Goal: Information Seeking & Learning: Learn about a topic

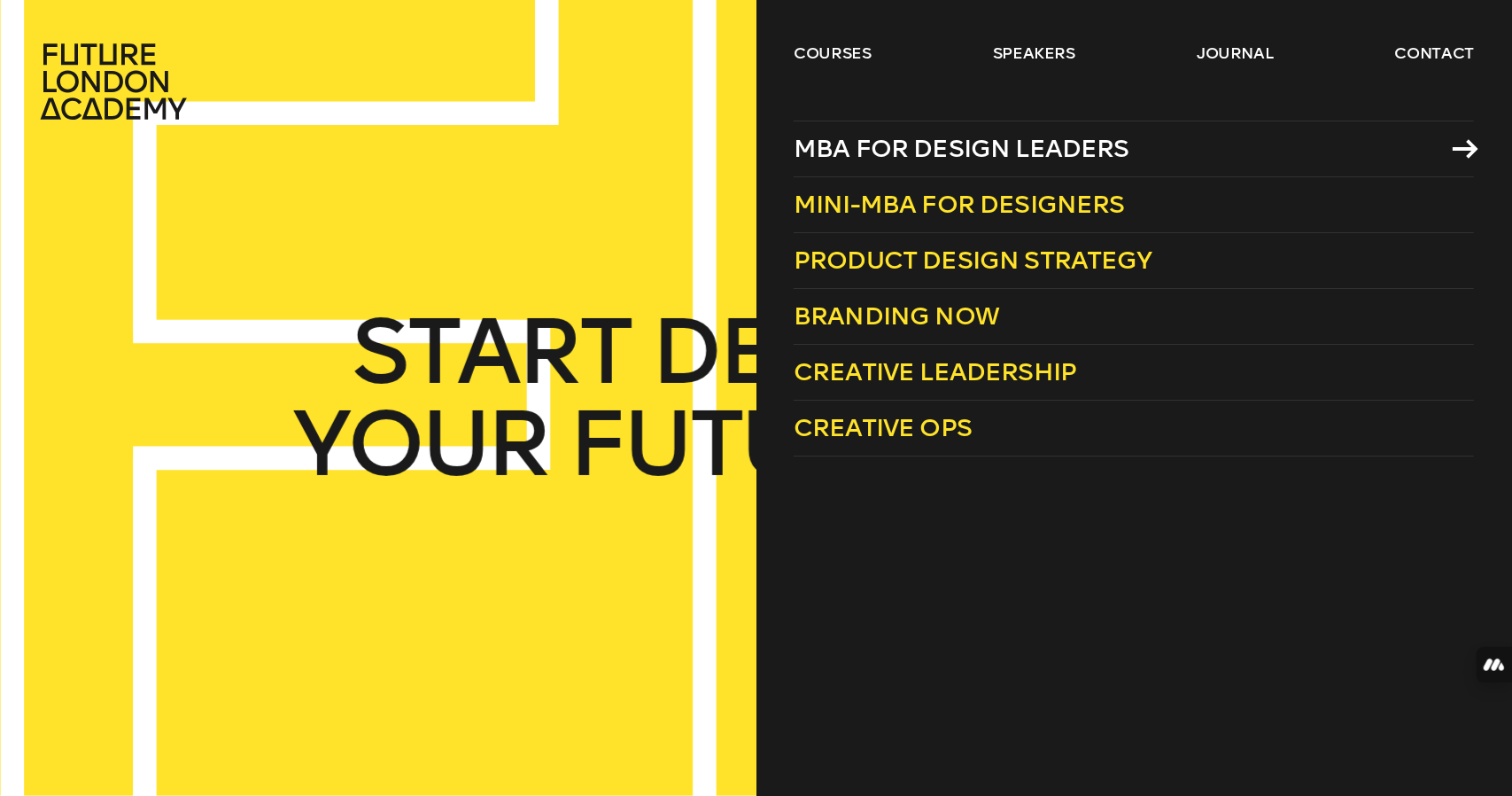
click at [851, 133] on span "MBA for Design Leaders" at bounding box center [961, 148] width 336 height 29
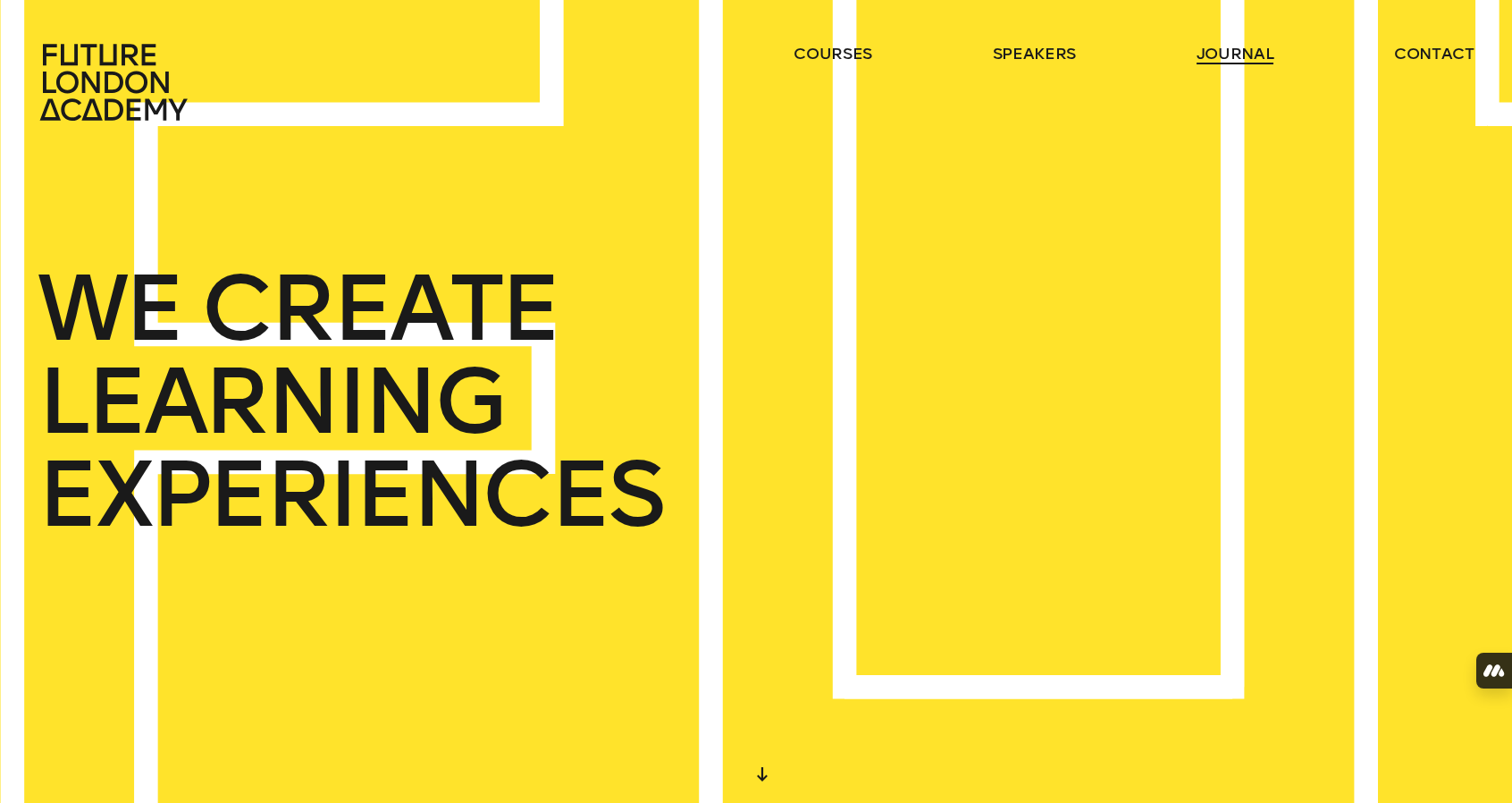
click at [1223, 48] on link "journal" at bounding box center [1236, 54] width 78 height 22
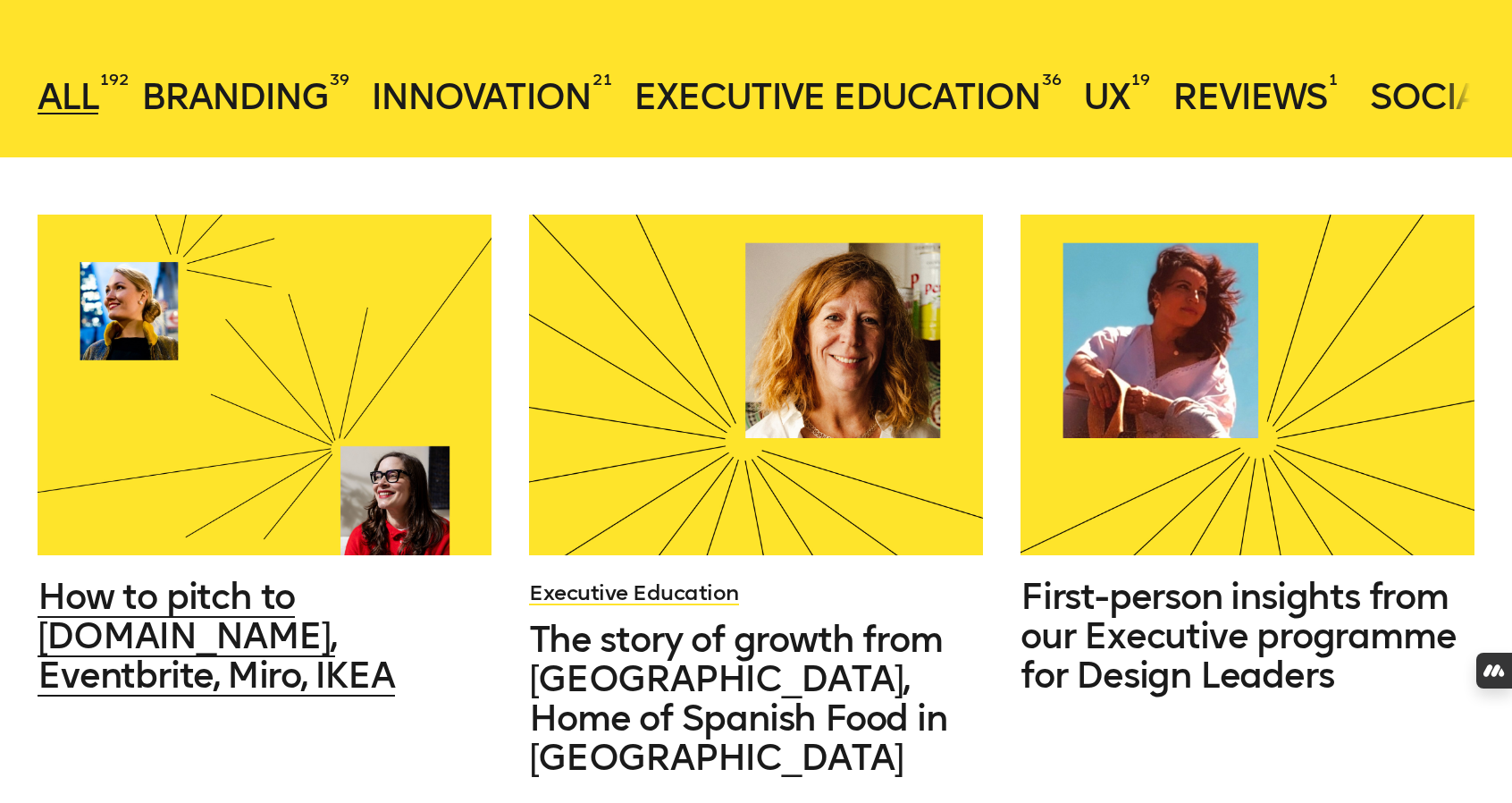
scroll to position [610, 0]
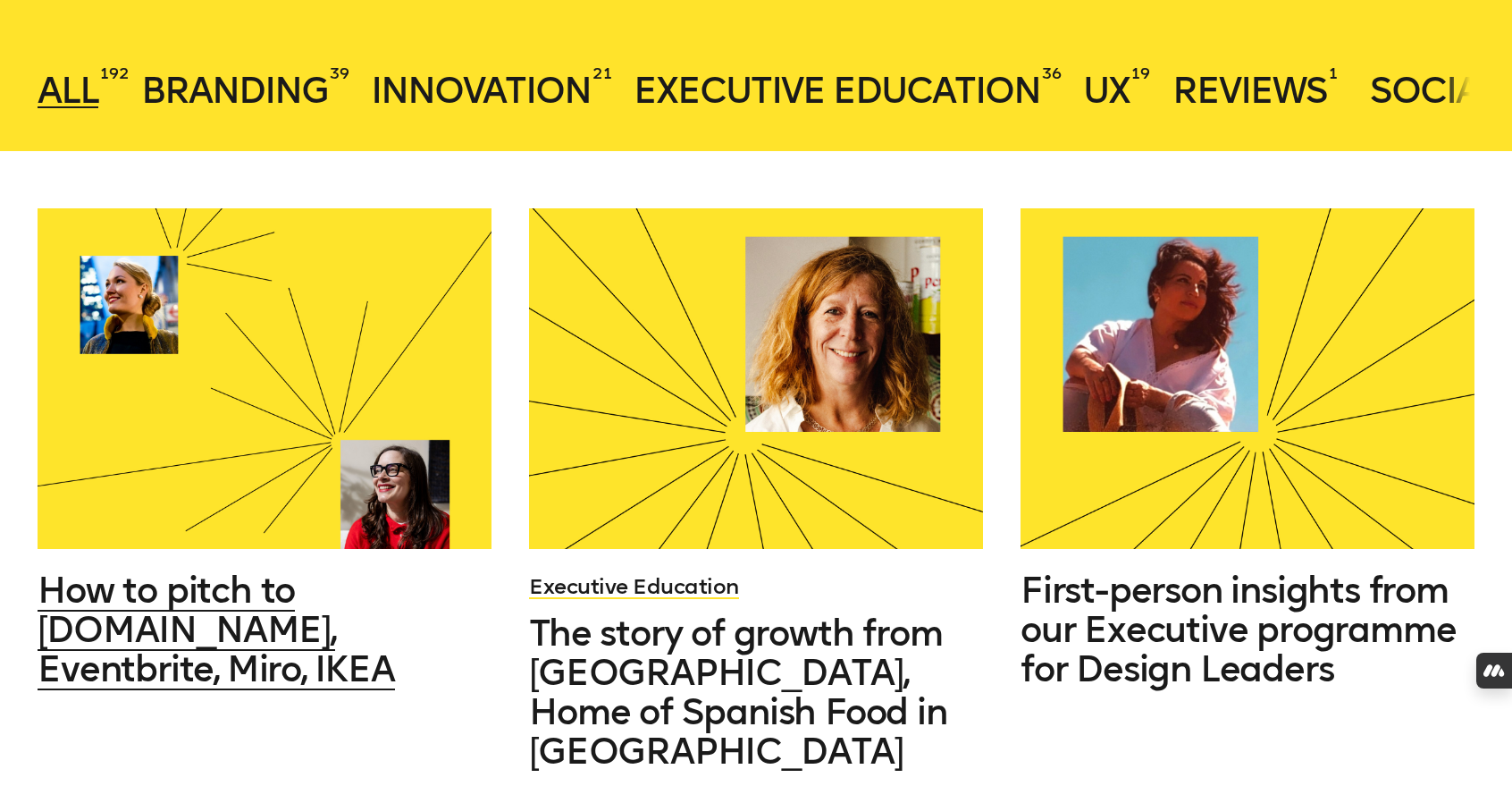
click at [222, 480] on div at bounding box center [264, 378] width 454 height 341
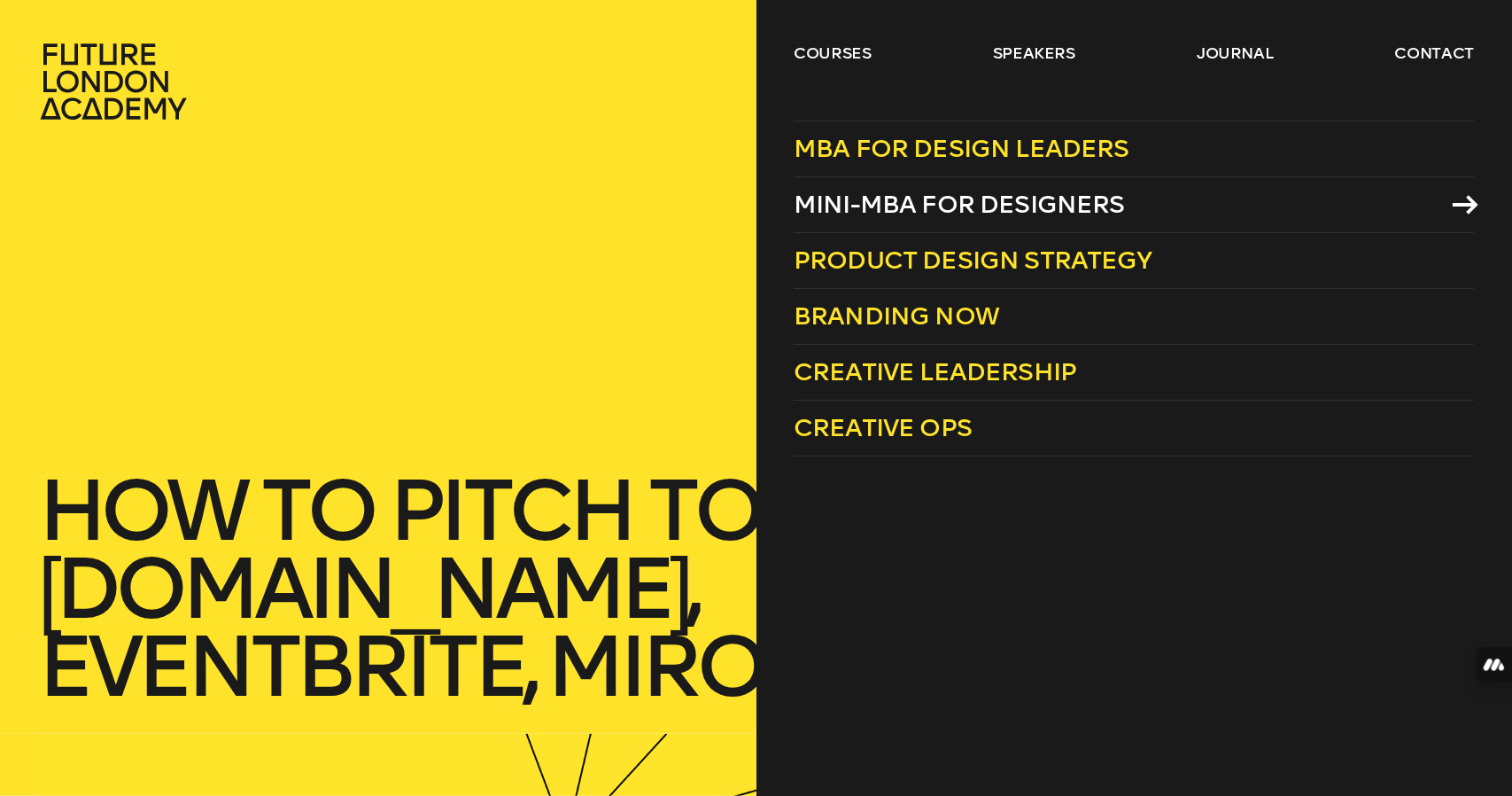
click at [953, 203] on span "Mini-MBA for Designers" at bounding box center [960, 204] width 332 height 29
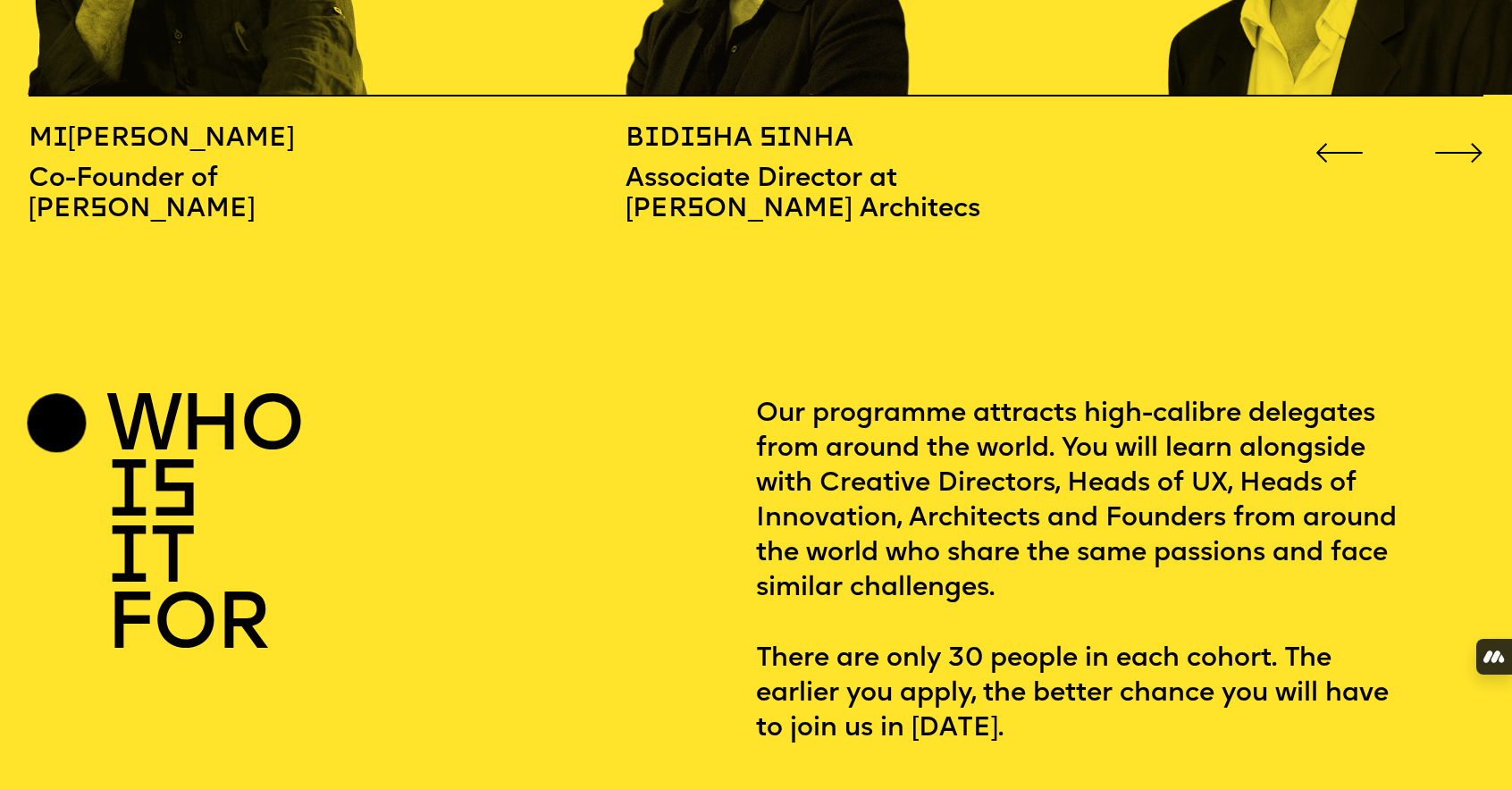
scroll to position [2673, 0]
